Goal: Find contact information: Find contact information

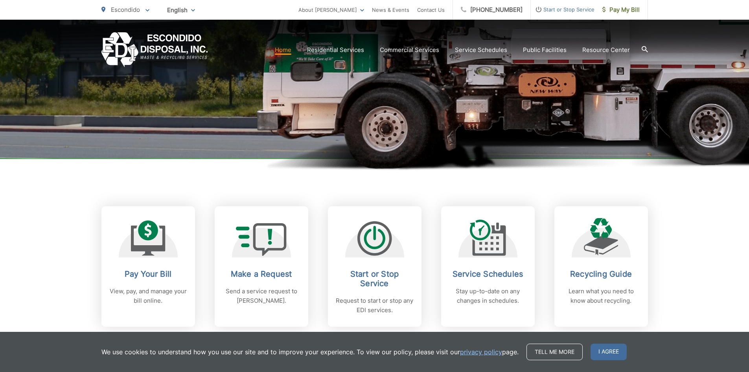
scroll to position [197, 0]
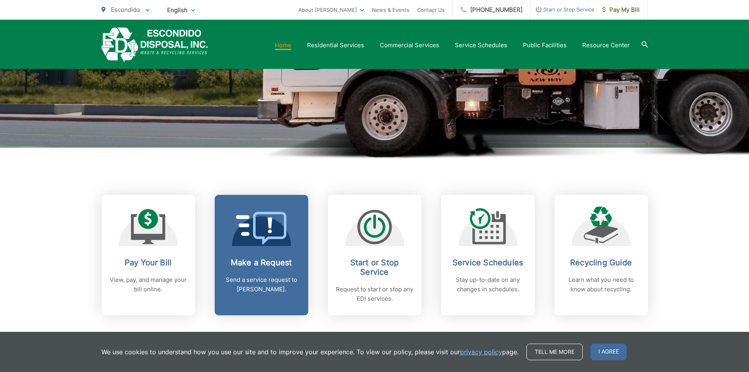
click at [264, 241] on icon at bounding box center [269, 228] width 33 height 33
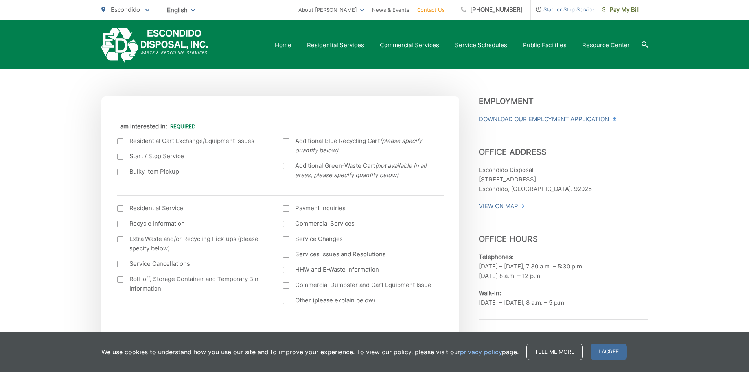
scroll to position [275, 0]
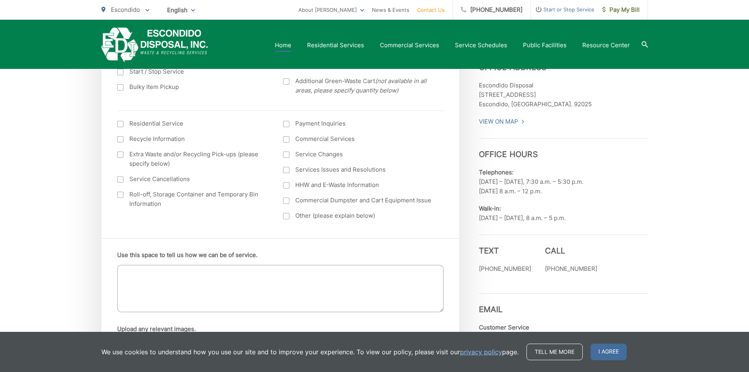
click at [289, 47] on link "Home" at bounding box center [283, 45] width 17 height 9
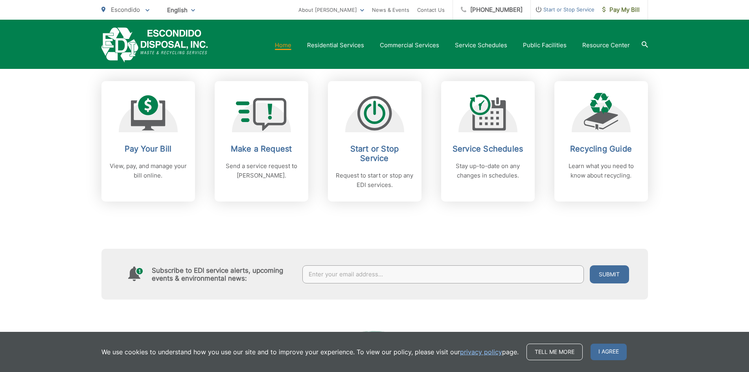
scroll to position [315, 0]
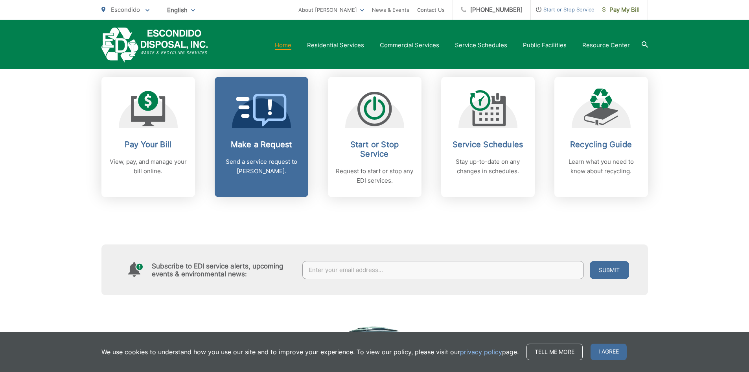
click at [279, 157] on p "Send a service request to [PERSON_NAME]." at bounding box center [262, 166] width 78 height 19
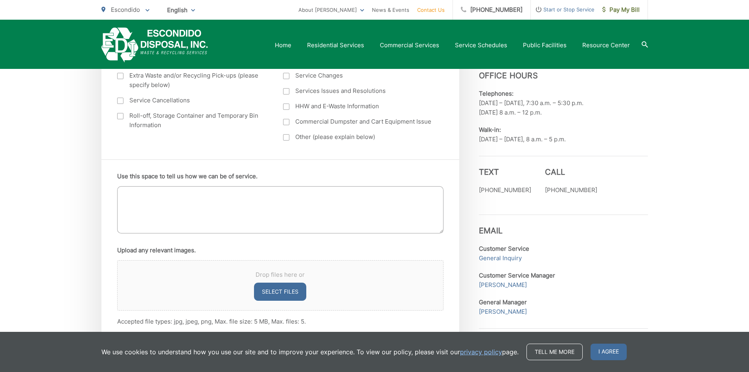
scroll to position [118, 0]
